Goal: Task Accomplishment & Management: Use online tool/utility

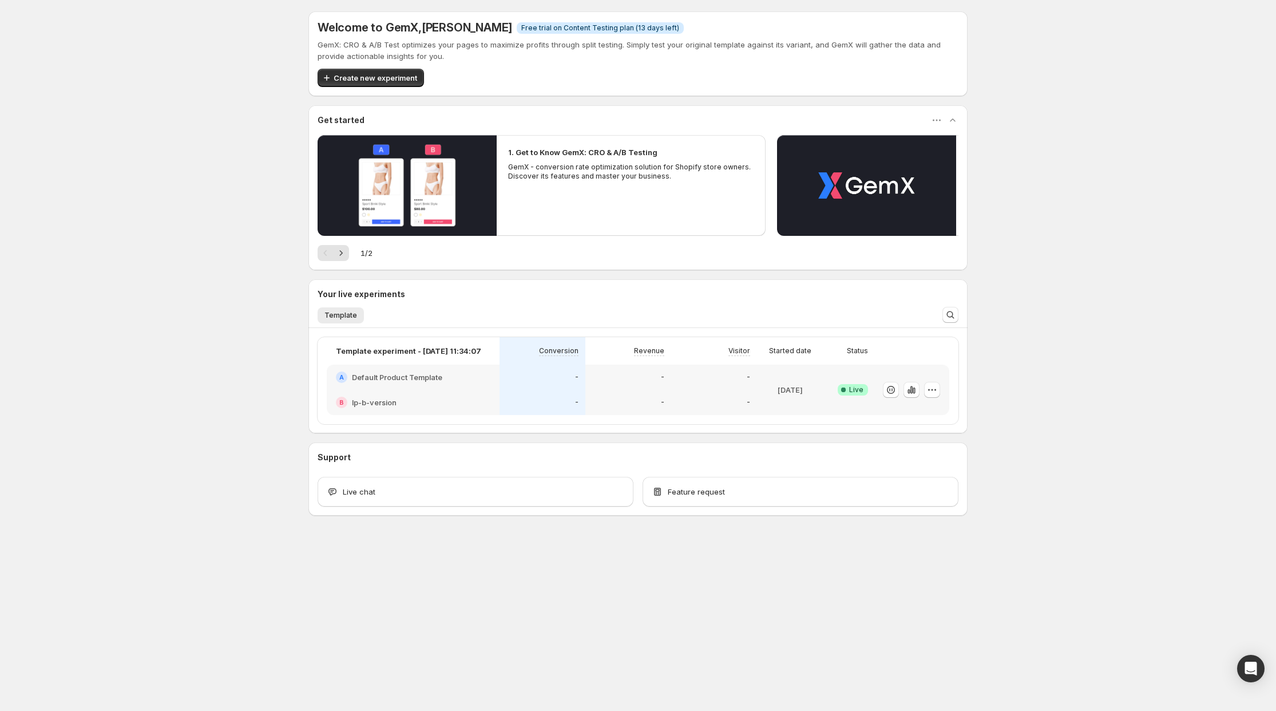
click at [853, 395] on span "Success Complete Live" at bounding box center [853, 389] width 30 height 11
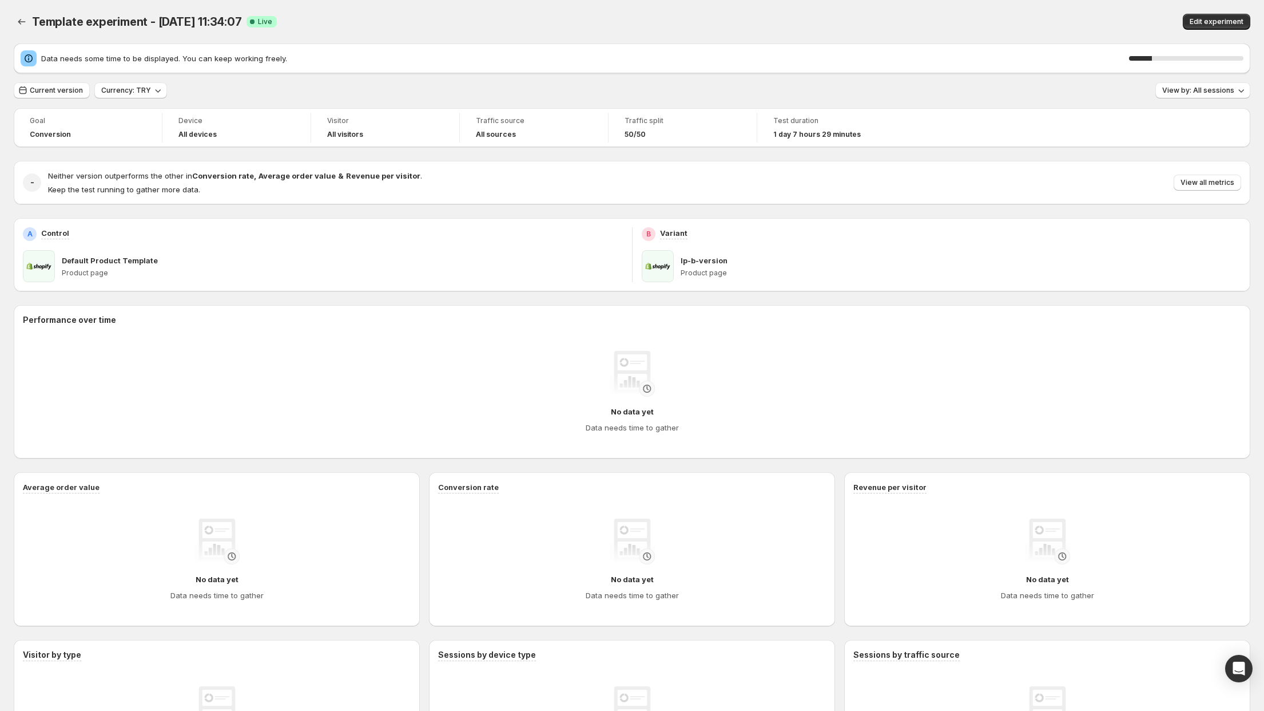
click at [26, 18] on icon "Back" at bounding box center [21, 21] width 11 height 11
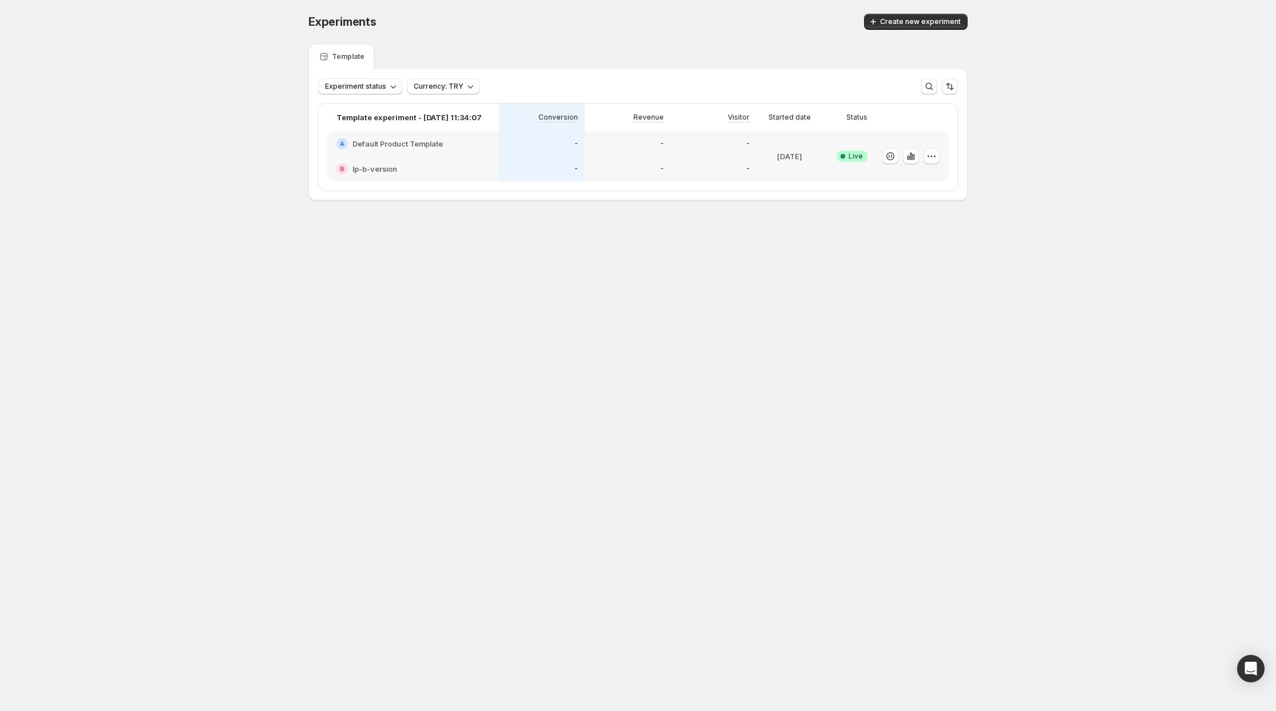
click at [934, 156] on icon "button" at bounding box center [931, 155] width 11 height 11
click at [912, 177] on span "Edit" at bounding box center [942, 179] width 120 height 11
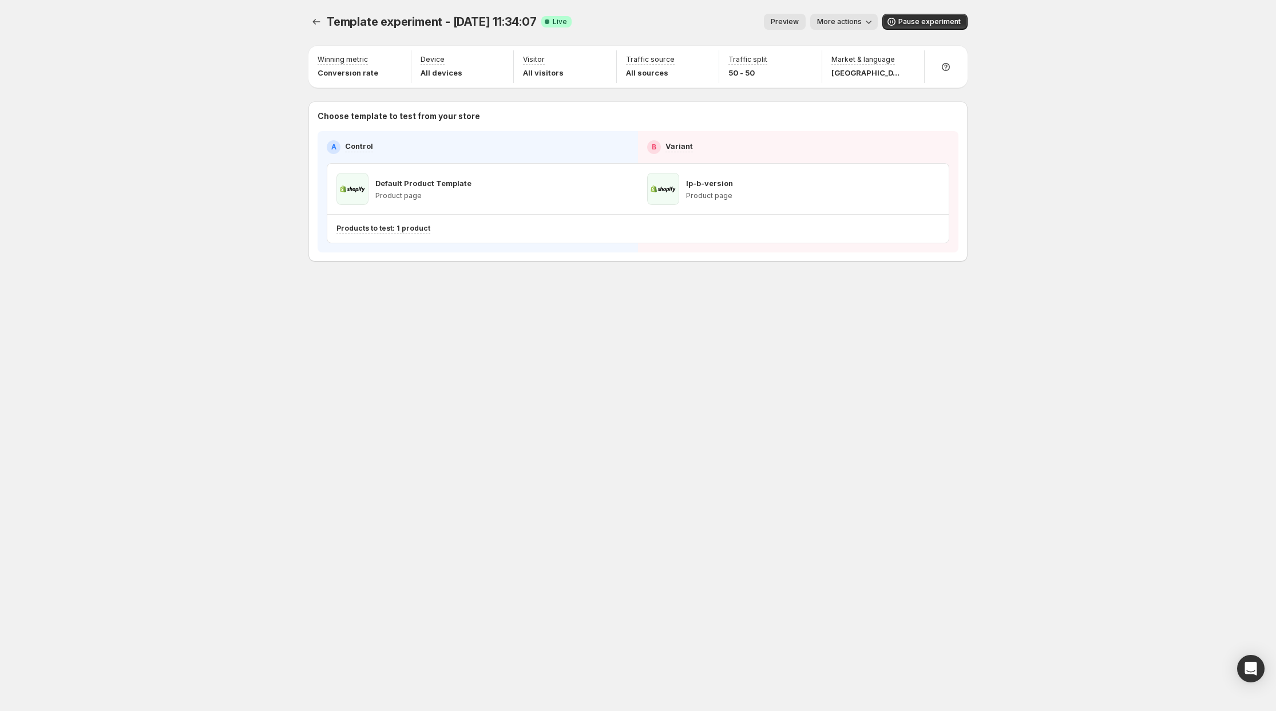
click at [922, 25] on span "Pause experiment" at bounding box center [929, 21] width 62 height 9
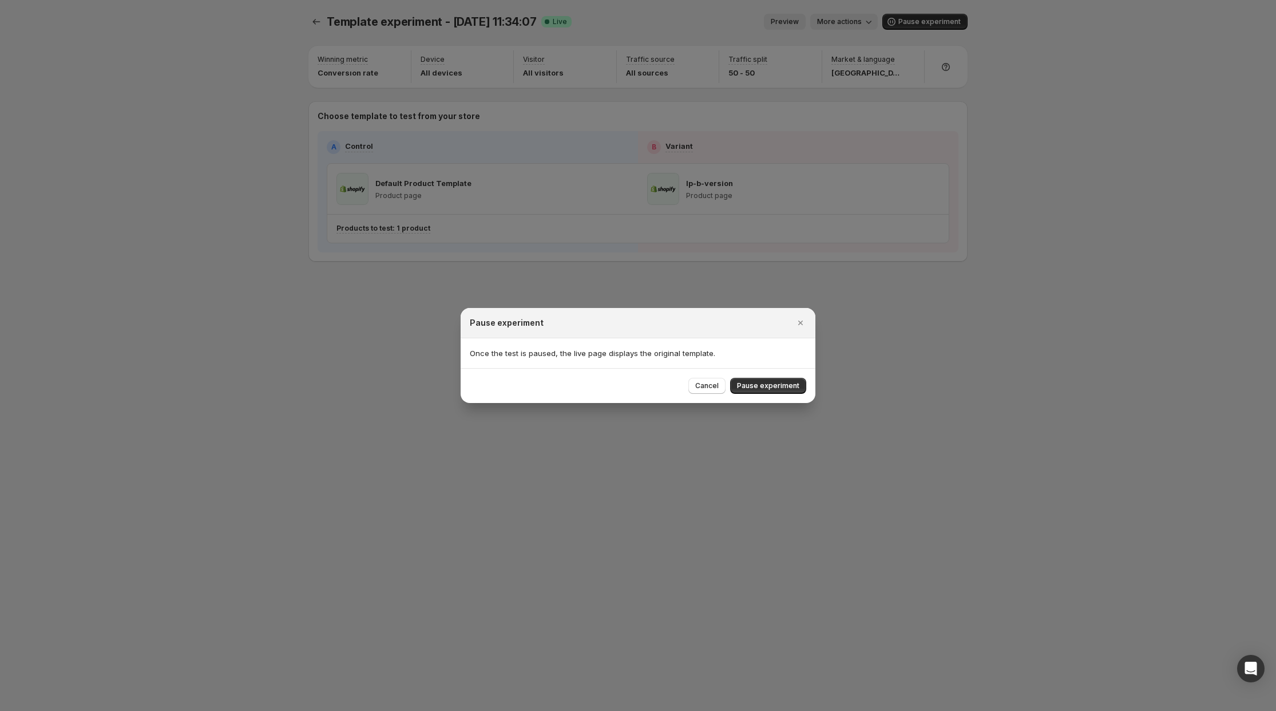
click at [781, 387] on span "Pause experiment" at bounding box center [768, 385] width 62 height 9
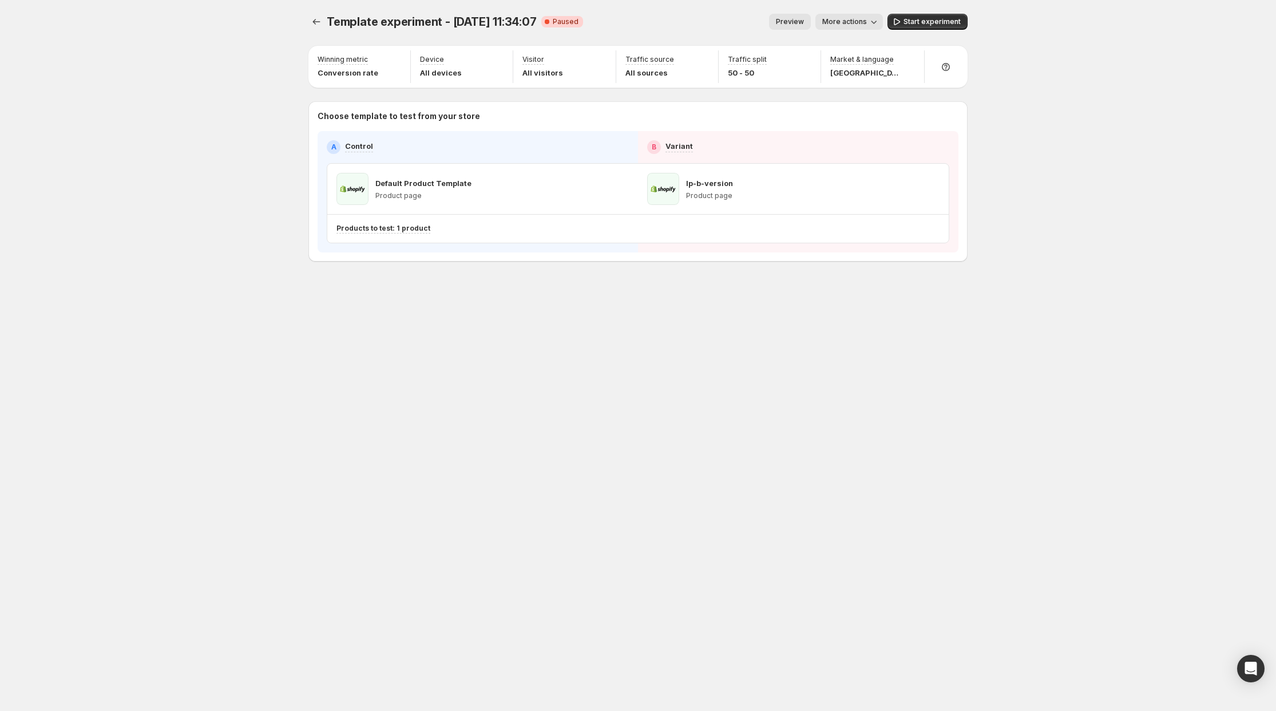
click at [703, 57] on icon "button" at bounding box center [702, 60] width 11 height 11
click at [595, 61] on icon "button" at bounding box center [600, 60] width 11 height 11
click at [601, 59] on icon "button" at bounding box center [600, 60] width 11 height 11
click at [501, 58] on icon "button" at bounding box center [497, 60] width 11 height 11
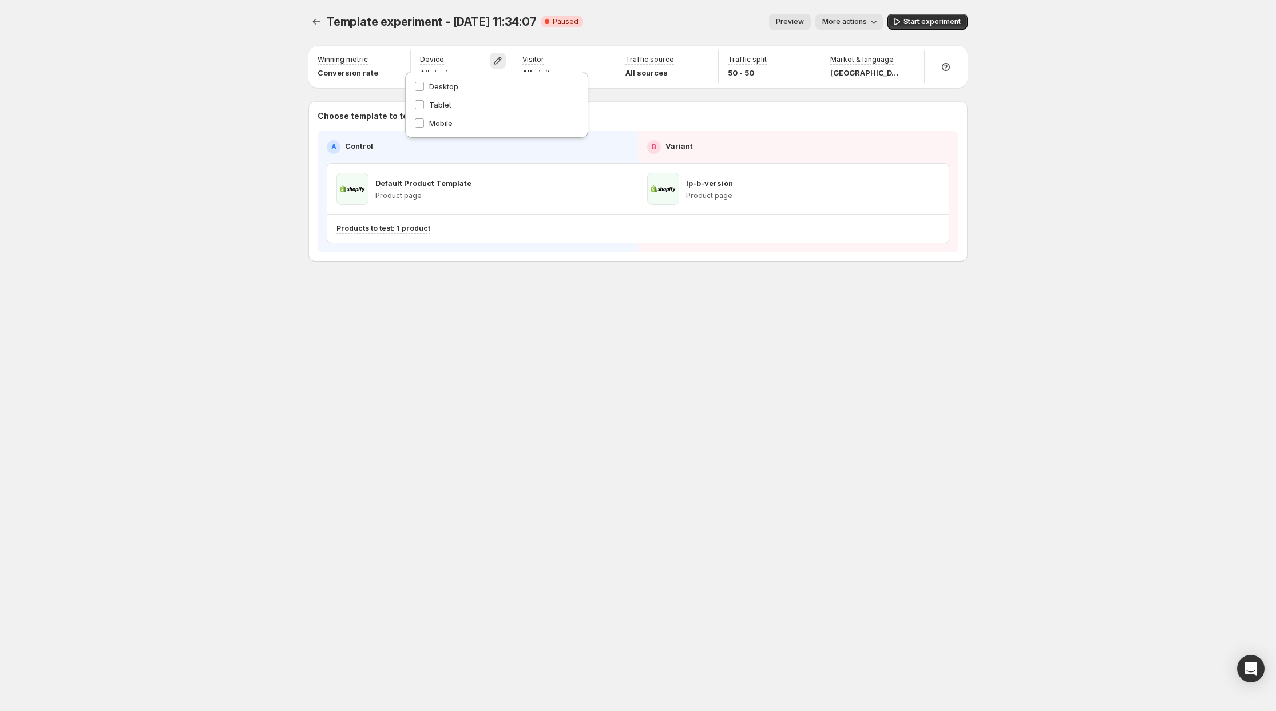
click at [501, 57] on icon "button" at bounding box center [497, 60] width 11 height 11
